Goal: Transaction & Acquisition: Obtain resource

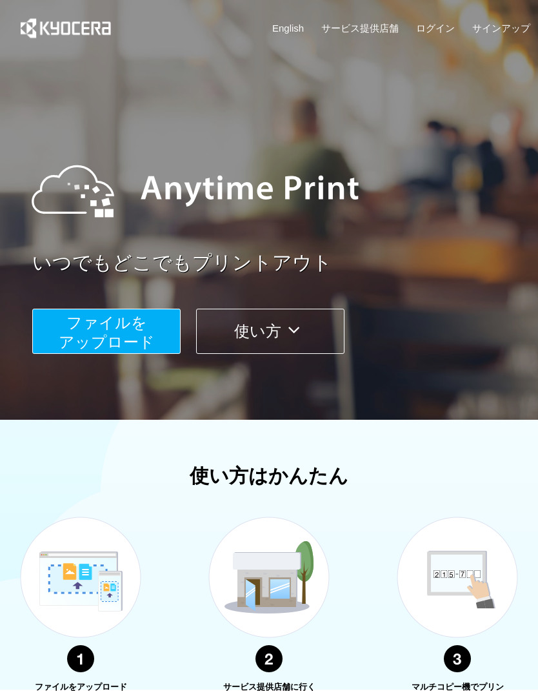
click at [145, 338] on span "ファイルを ​​アップロード" at bounding box center [107, 332] width 96 height 37
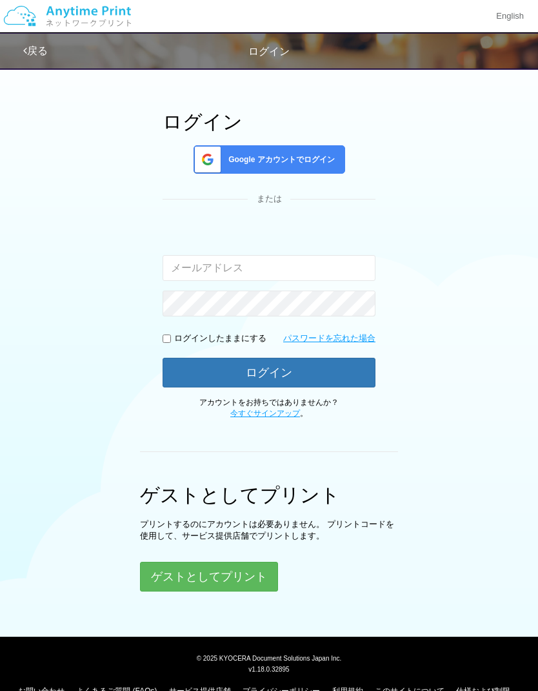
scroll to position [78, 0]
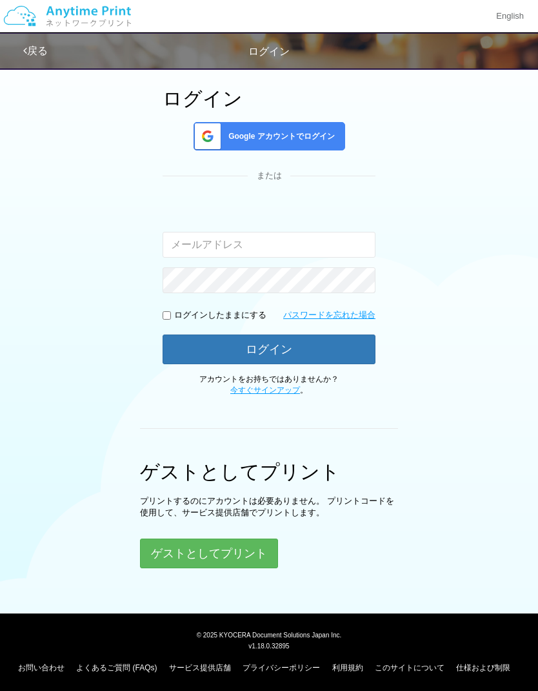
click at [245, 549] on button "ゲストとしてプリント" at bounding box center [209, 553] width 138 height 30
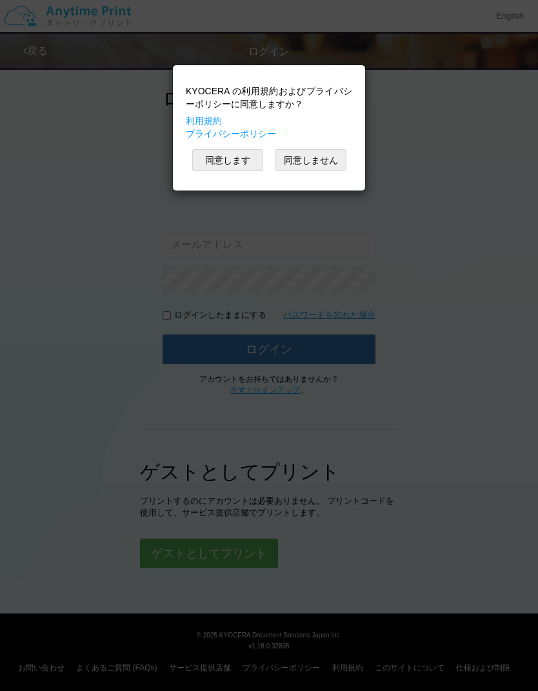
click at [239, 167] on button "同意します" at bounding box center [227, 160] width 71 height 22
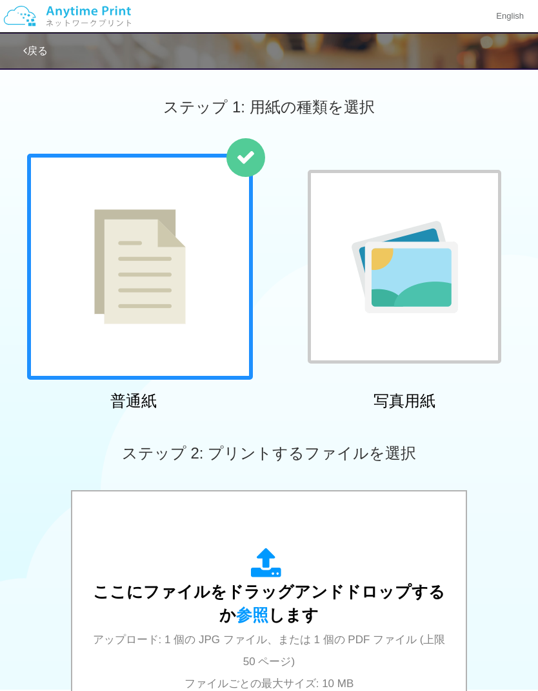
click at [245, 626] on div "ここにファイルをドラッグアンドドロップするか 参照 します アップロード: 1 個の JPG ファイル、または 1 個の PDF ファイル (上限 50 ペー…" at bounding box center [269, 620] width 368 height 146
click at [252, 616] on span "参照" at bounding box center [252, 614] width 32 height 18
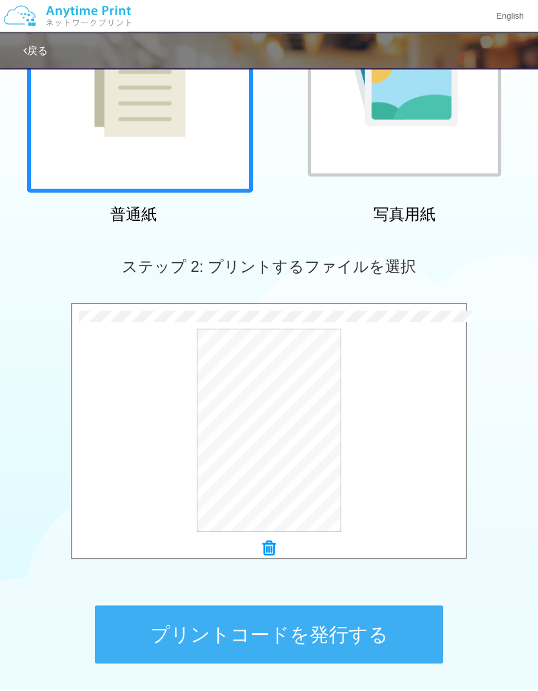
scroll to position [187, 0]
click at [0, 0] on button "プレビュー" at bounding box center [0, 0] width 0 height 0
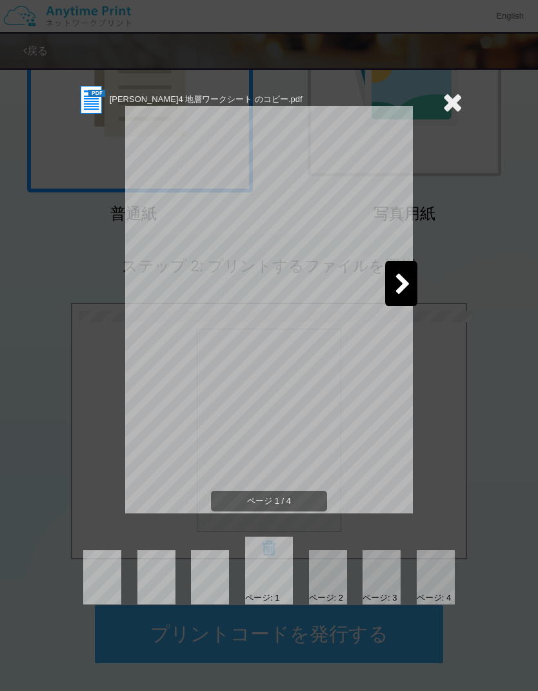
click at [407, 286] on icon at bounding box center [403, 285] width 16 height 23
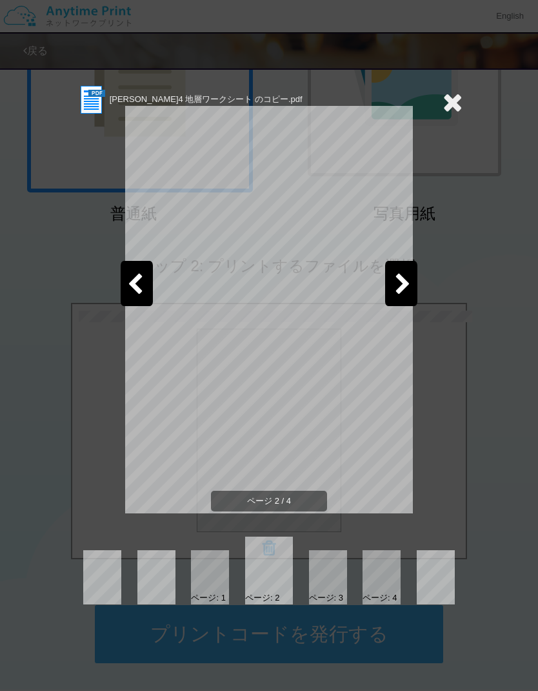
click at [403, 284] on icon at bounding box center [403, 285] width 16 height 23
click at [401, 285] on icon at bounding box center [403, 285] width 16 height 23
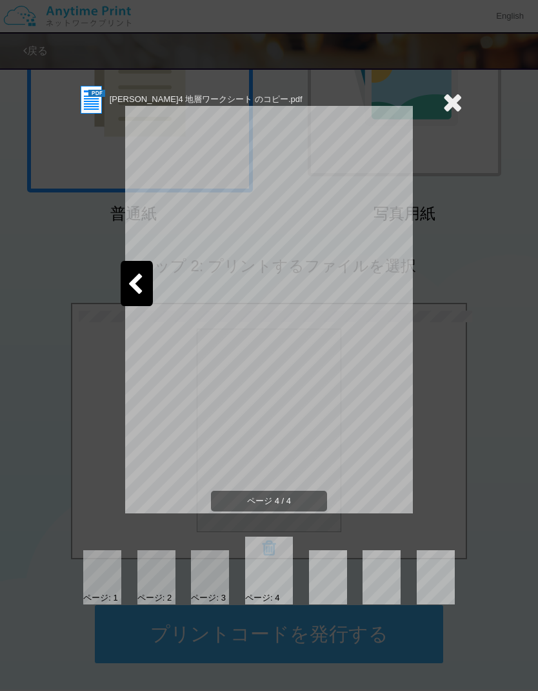
click at [135, 285] on icon at bounding box center [135, 285] width 16 height 23
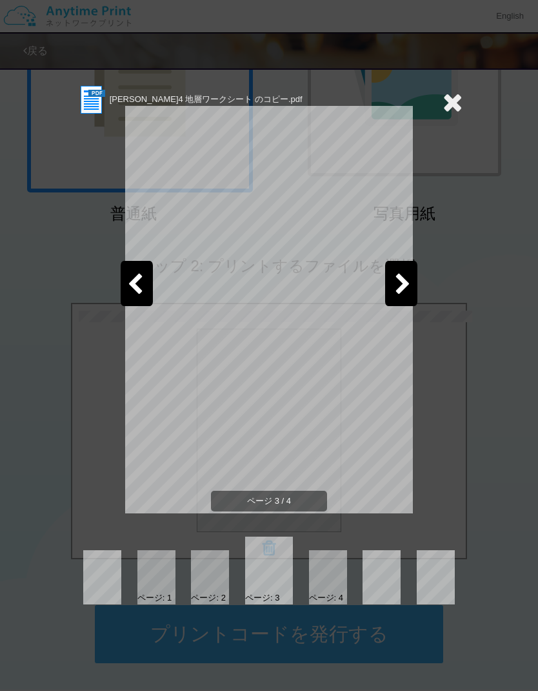
click at [145, 285] on div at bounding box center [137, 283] width 32 height 45
click at [145, 280] on div at bounding box center [137, 283] width 32 height 45
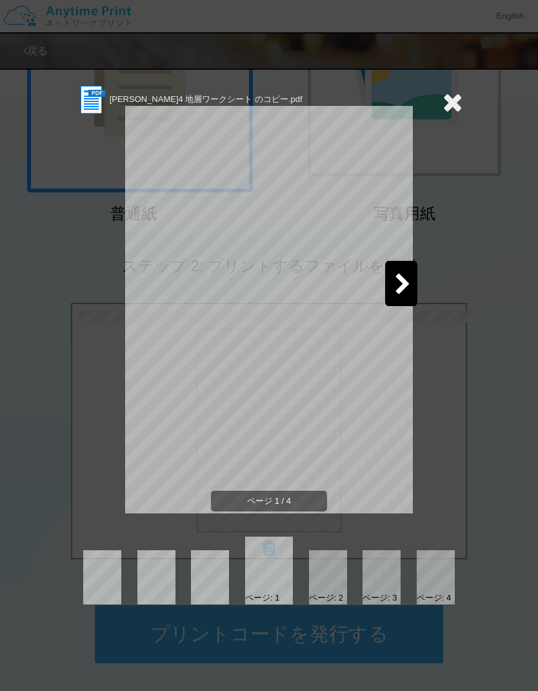
click at [410, 272] on div at bounding box center [401, 283] width 32 height 45
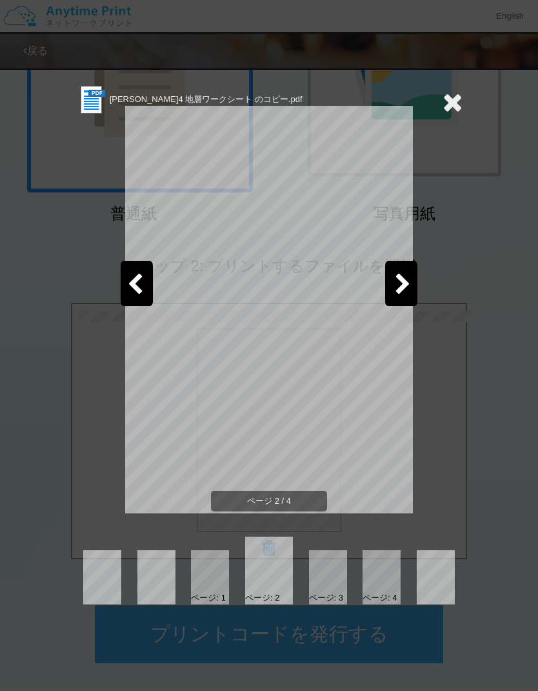
click at [460, 108] on icon at bounding box center [453, 102] width 20 height 26
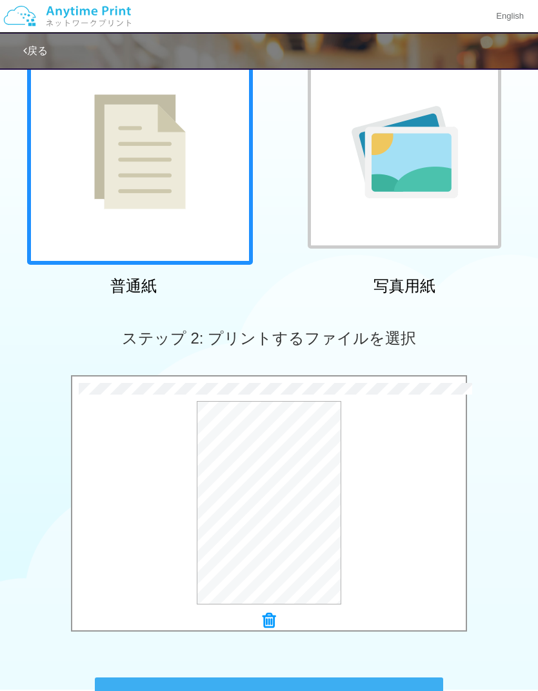
scroll to position [0, 0]
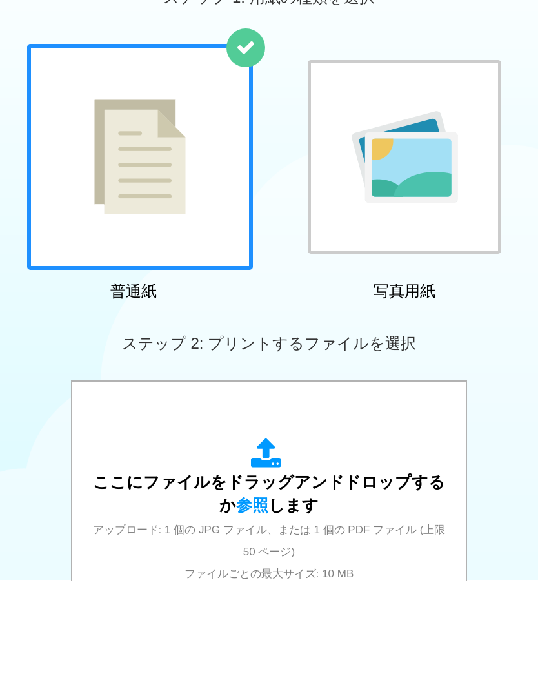
scroll to position [110, 0]
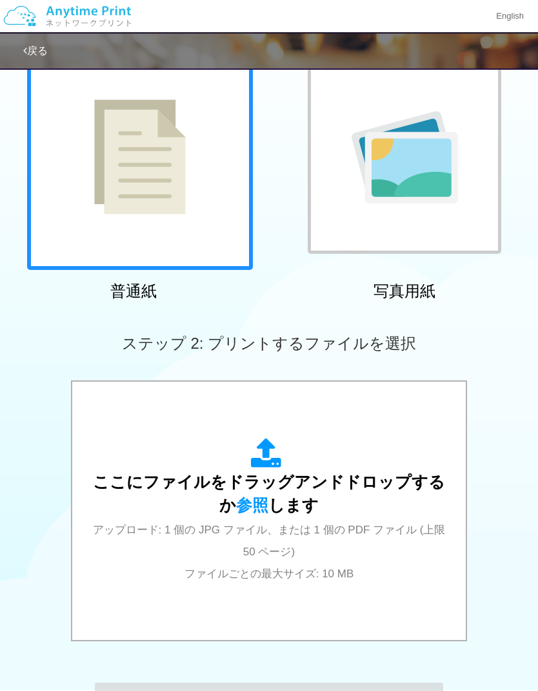
click at [78, 196] on div at bounding box center [140, 157] width 226 height 226
click at [236, 497] on span "参照" at bounding box center [252, 505] width 32 height 18
click at [245, 502] on span "参照" at bounding box center [252, 505] width 32 height 18
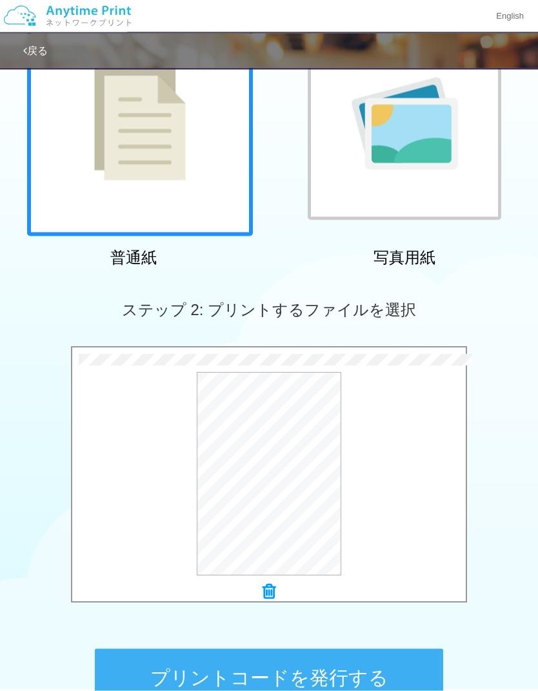
click at [0, 0] on button "プレビュー" at bounding box center [0, 0] width 0 height 0
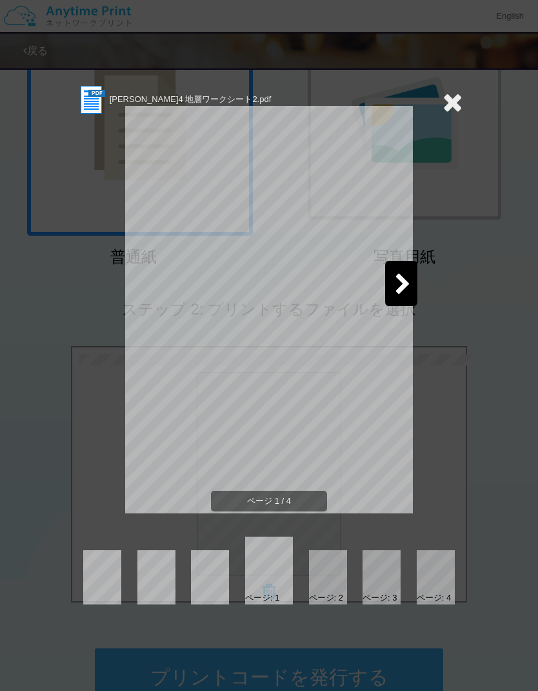
click at [403, 289] on icon at bounding box center [403, 285] width 16 height 23
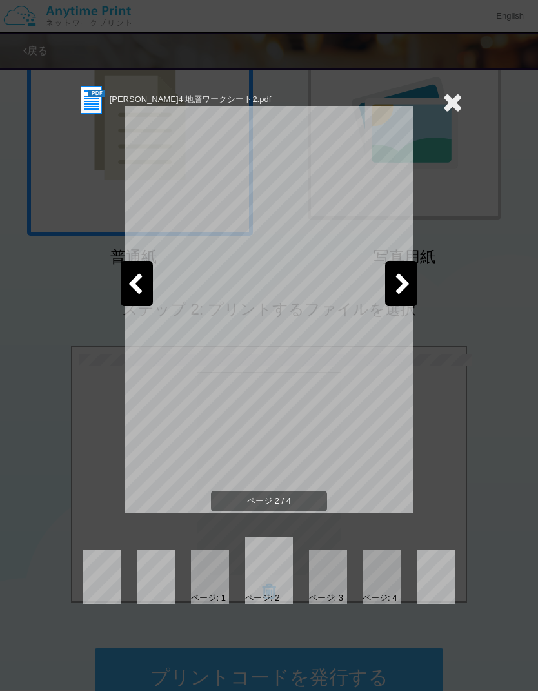
click at [403, 294] on icon at bounding box center [403, 285] width 16 height 23
click at [403, 296] on icon at bounding box center [403, 285] width 16 height 23
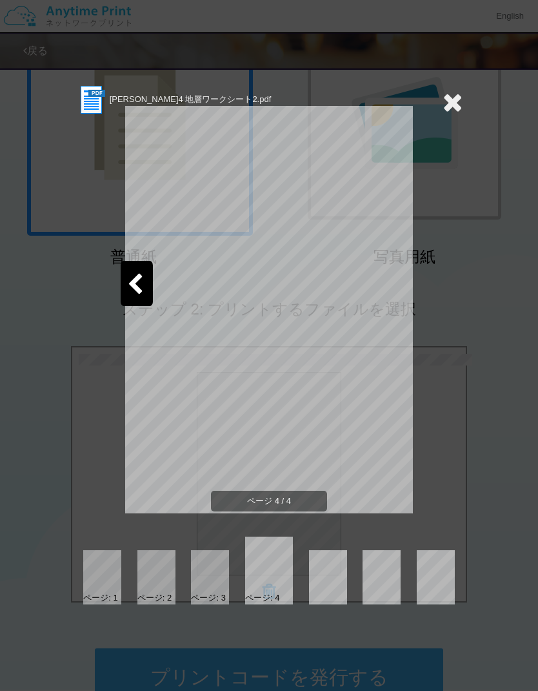
click at [141, 289] on icon at bounding box center [135, 285] width 16 height 23
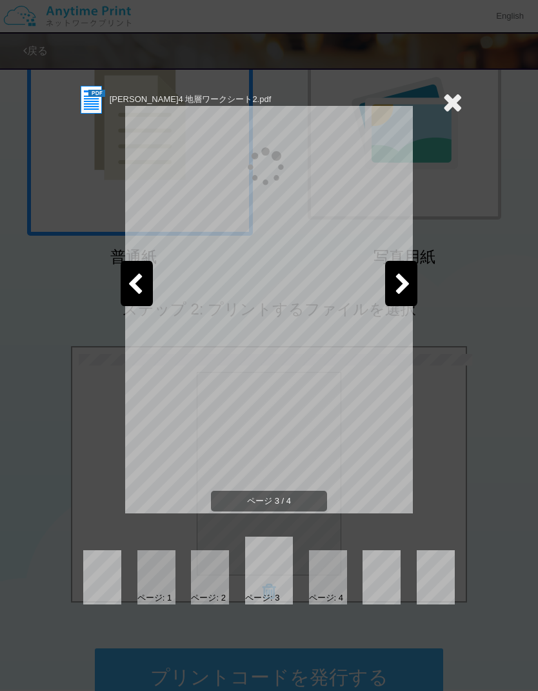
click at [138, 286] on icon at bounding box center [135, 285] width 16 height 23
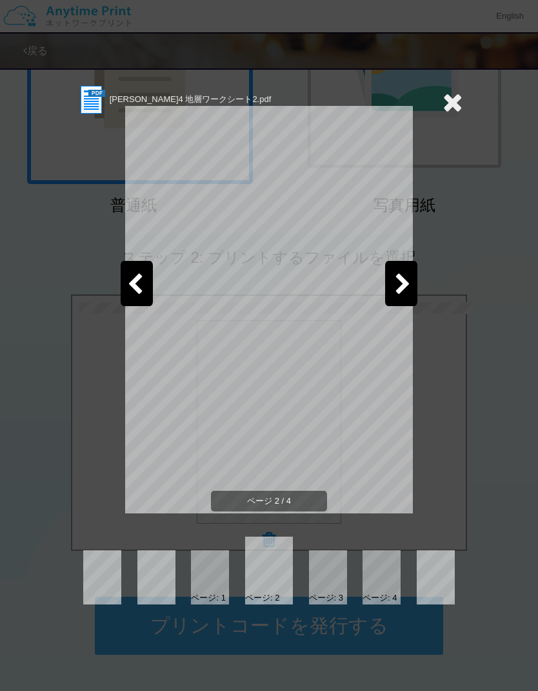
click at [452, 105] on icon at bounding box center [453, 102] width 20 height 26
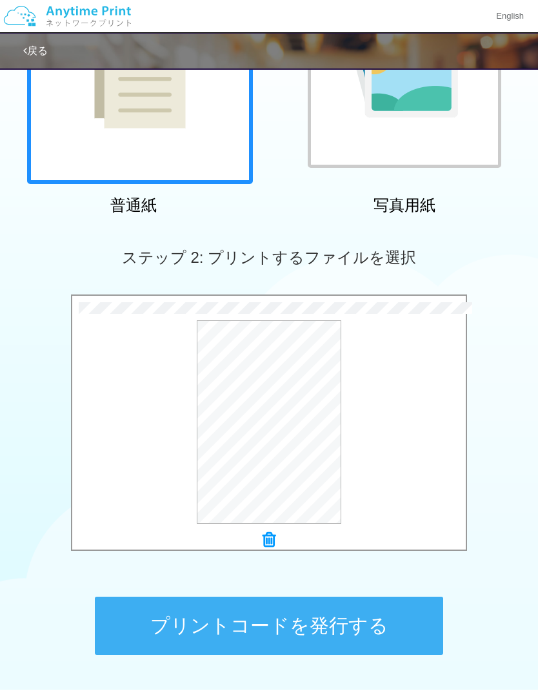
click at [268, 536] on icon at bounding box center [269, 539] width 13 height 17
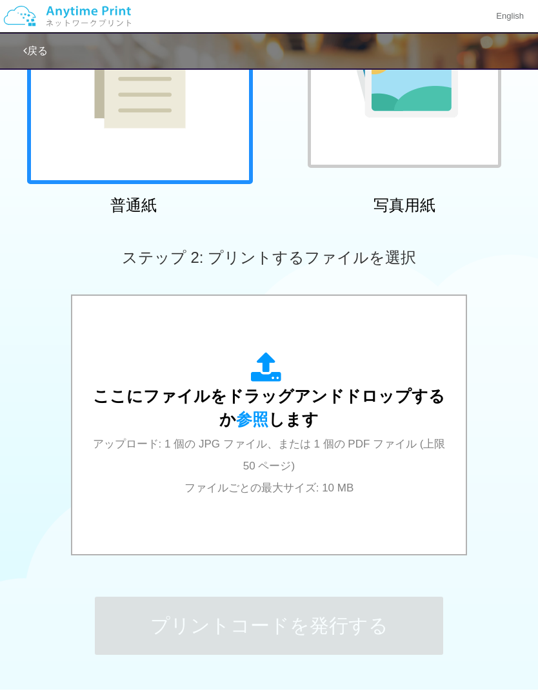
click at [239, 420] on span "参照" at bounding box center [252, 419] width 32 height 18
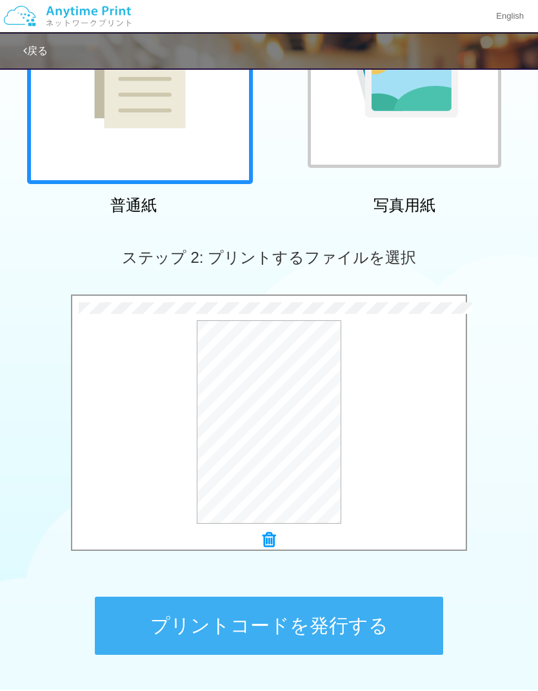
click at [0, 0] on button "プレビュー" at bounding box center [0, 0] width 0 height 0
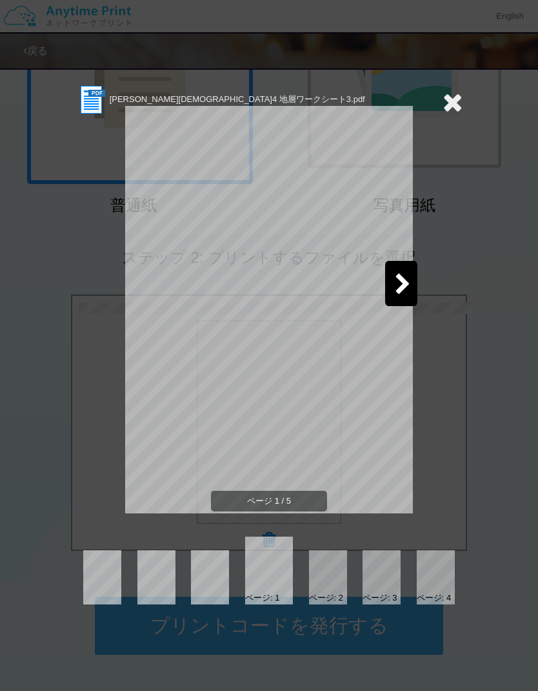
click at [400, 287] on icon at bounding box center [403, 285] width 16 height 23
click at [405, 289] on icon at bounding box center [403, 285] width 16 height 23
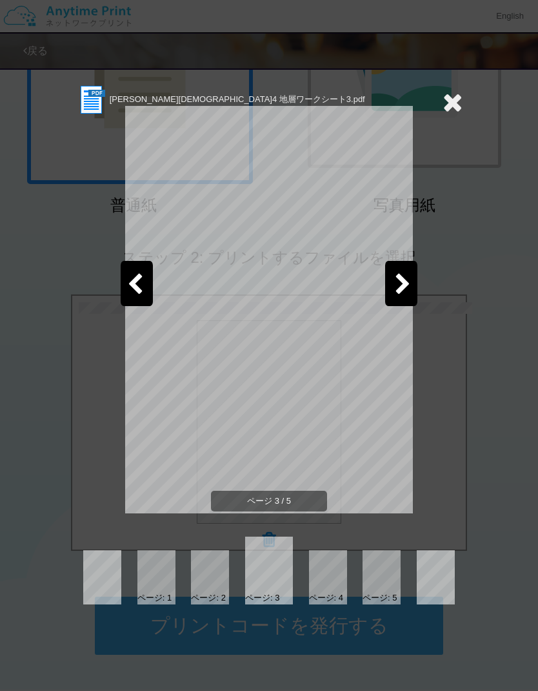
click at [400, 290] on icon at bounding box center [403, 285] width 16 height 23
click at [453, 103] on icon at bounding box center [453, 102] width 20 height 26
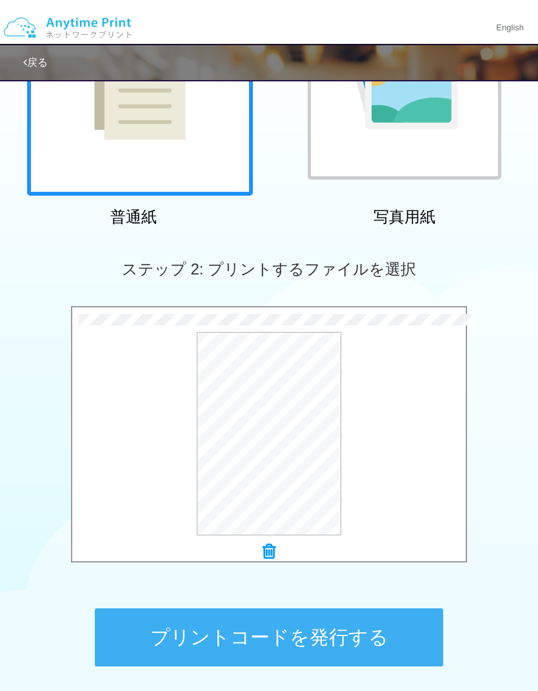
click at [276, 545] on div at bounding box center [269, 540] width 394 height 18
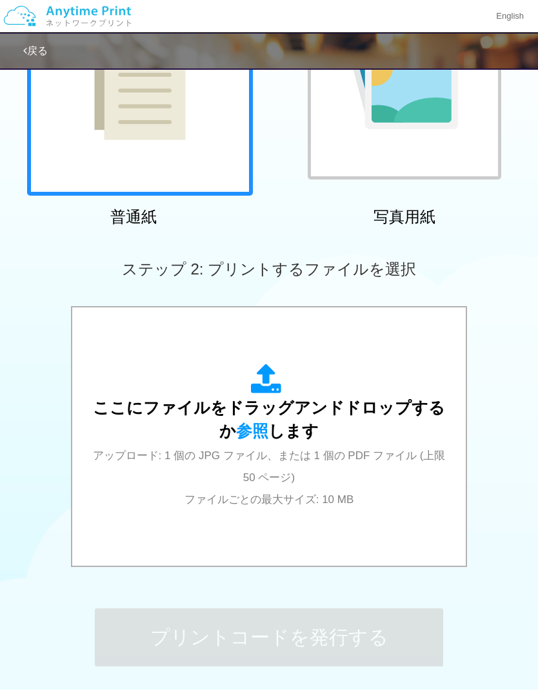
scroll to position [236, 0]
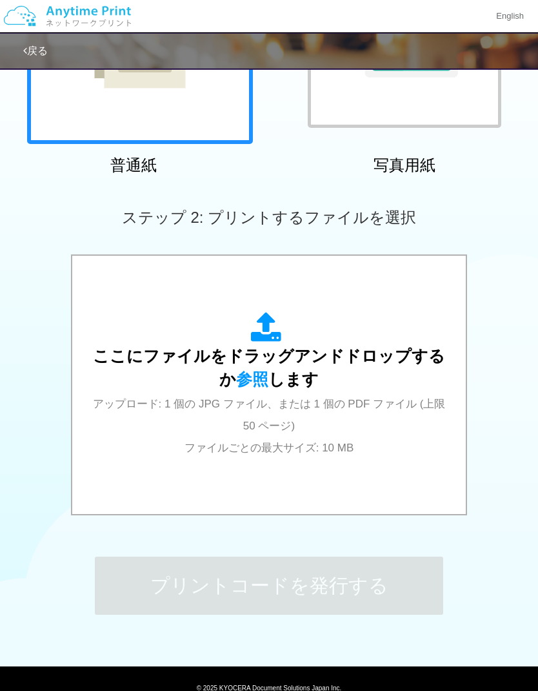
click at [255, 380] on span "参照" at bounding box center [252, 379] width 32 height 18
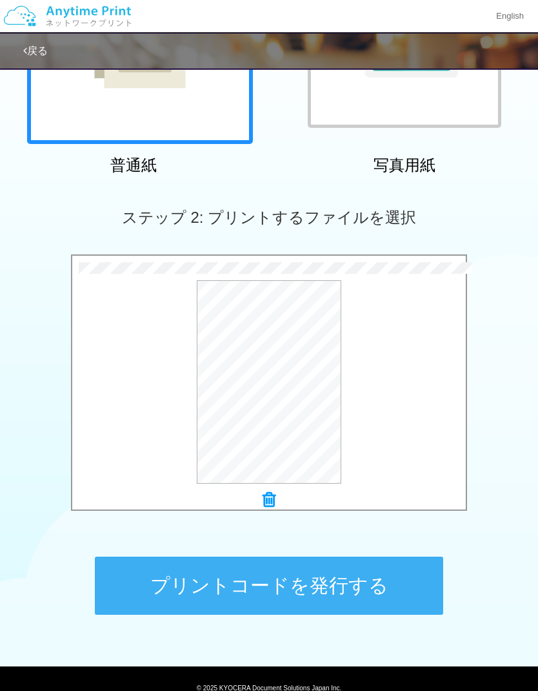
click at [0, 0] on button "プレビュー" at bounding box center [0, 0] width 0 height 0
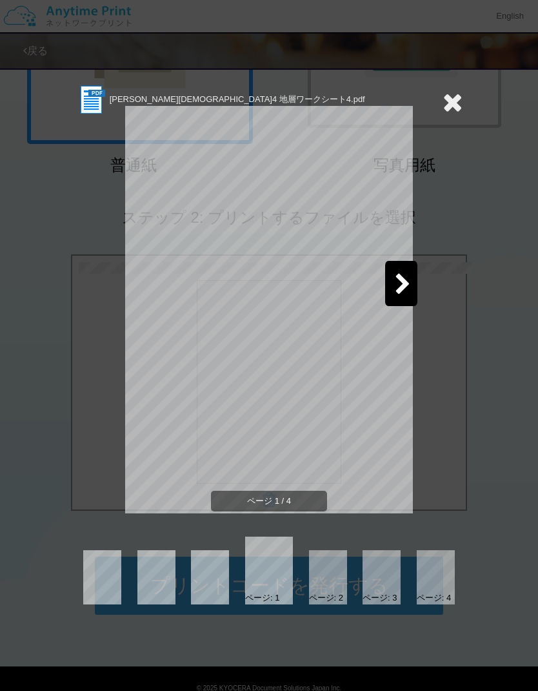
click at [403, 294] on icon at bounding box center [403, 285] width 16 height 23
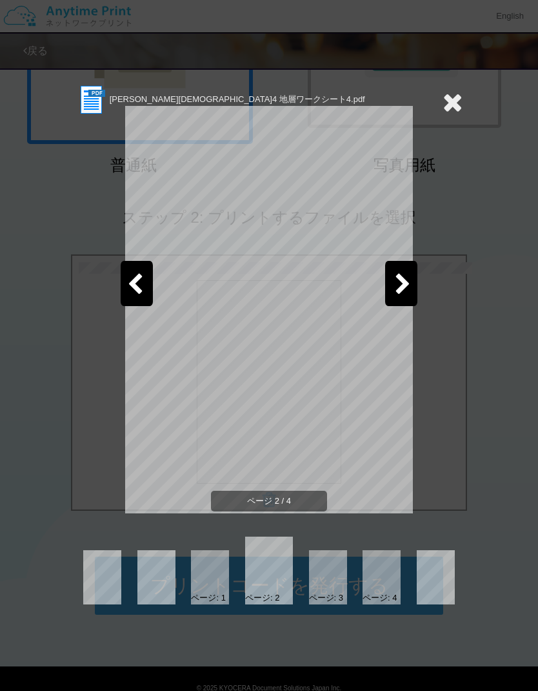
click at [403, 295] on icon at bounding box center [403, 285] width 16 height 23
click at [408, 293] on icon at bounding box center [403, 285] width 16 height 23
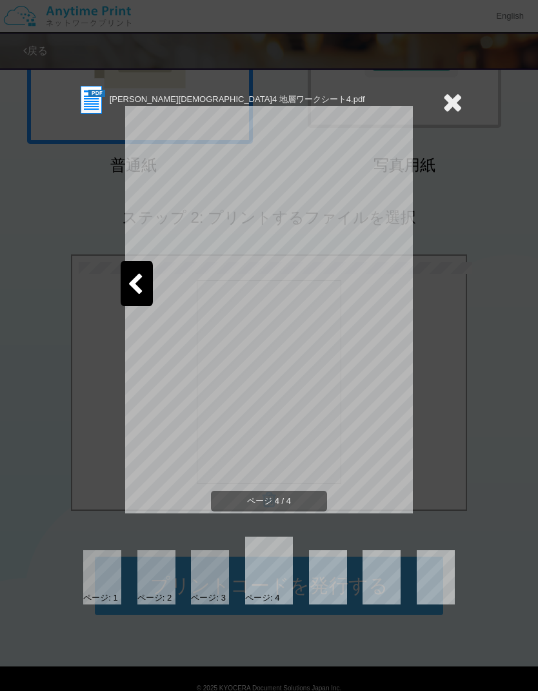
click at [447, 104] on icon at bounding box center [453, 102] width 20 height 26
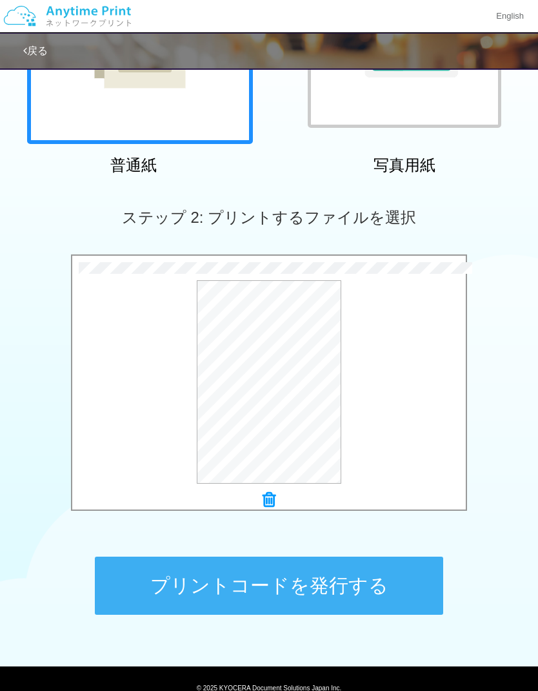
click at [383, 595] on button "プリントコードを発行する" at bounding box center [269, 585] width 349 height 58
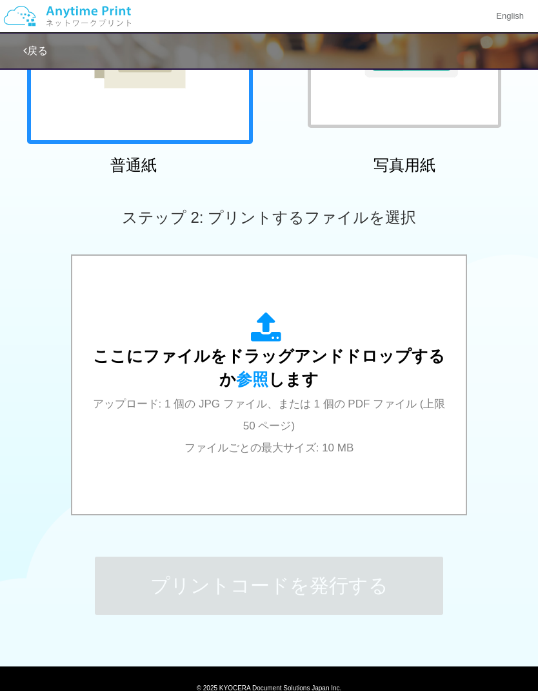
scroll to position [0, 0]
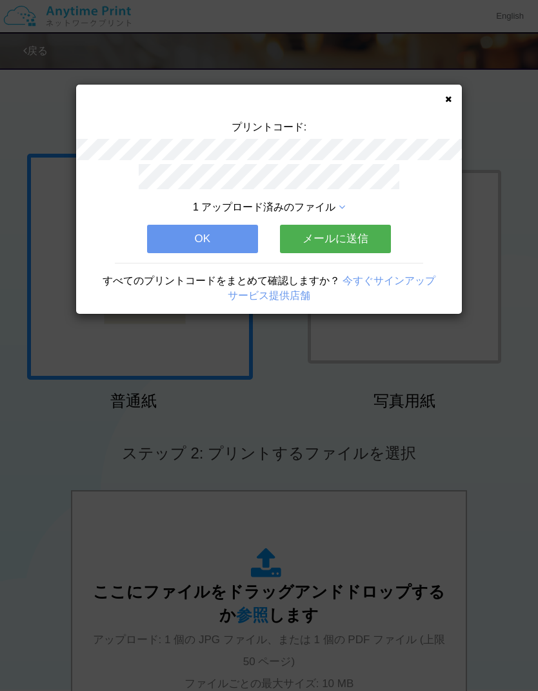
click at [447, 101] on icon at bounding box center [448, 99] width 6 height 8
